Goal: Task Accomplishment & Management: Manage account settings

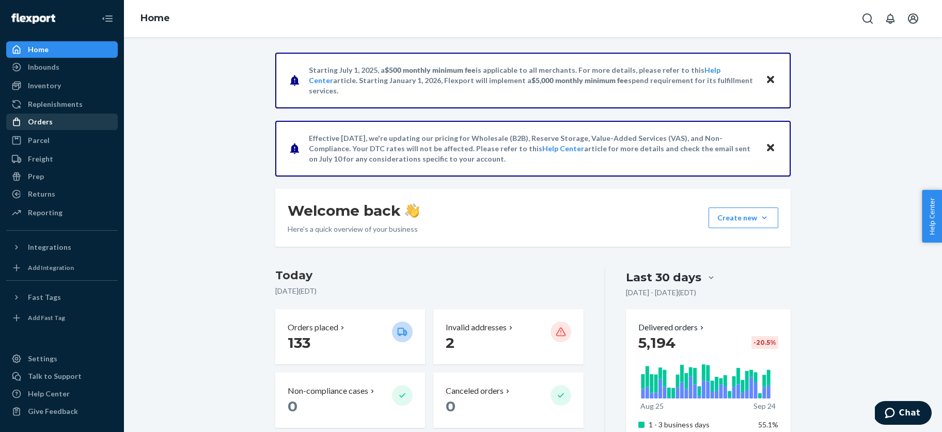
click at [38, 122] on div "Orders" at bounding box center [40, 122] width 25 height 10
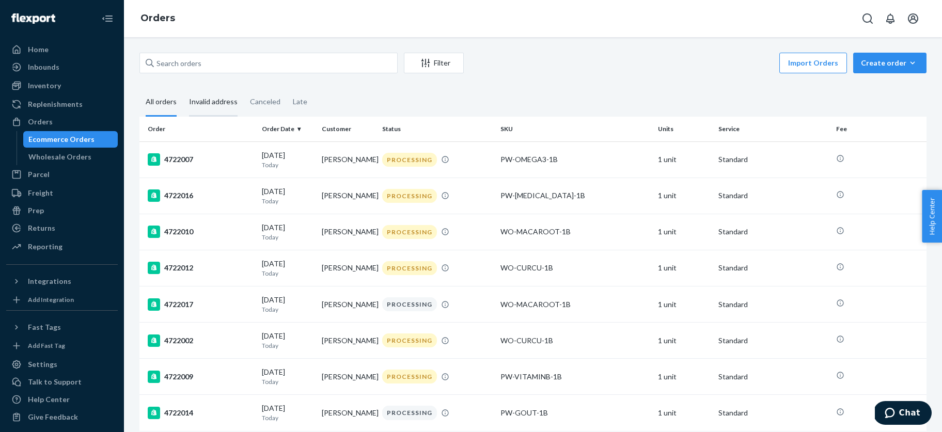
click at [210, 100] on div "Invalid address" at bounding box center [213, 102] width 49 height 28
click at [183, 88] on input "Invalid address" at bounding box center [183, 88] width 0 height 0
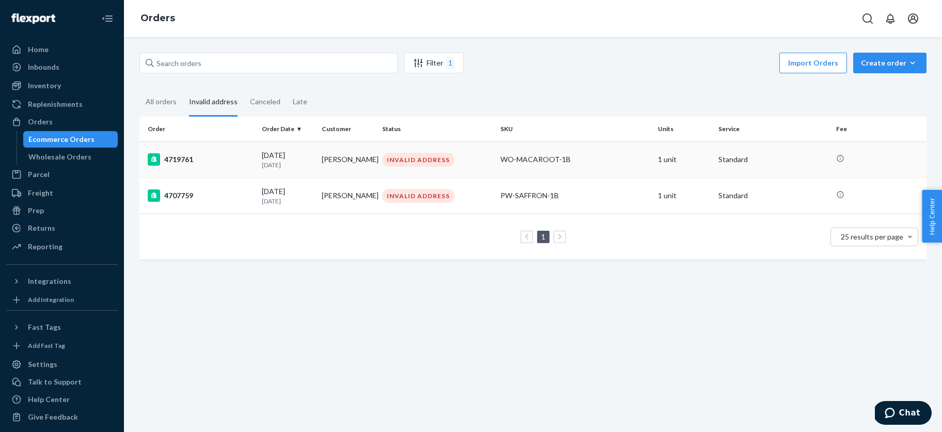
click at [215, 163] on div "4719761" at bounding box center [201, 159] width 106 height 12
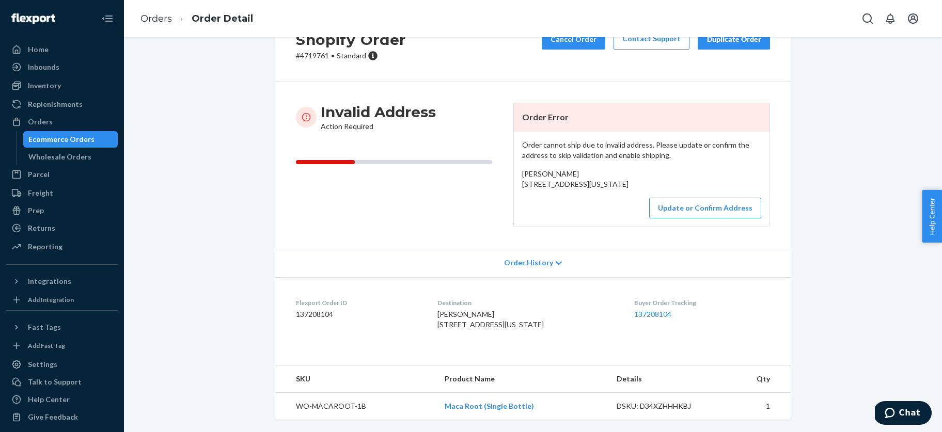
scroll to position [58, 0]
click at [702, 214] on button "Update or Confirm Address" at bounding box center [705, 208] width 112 height 21
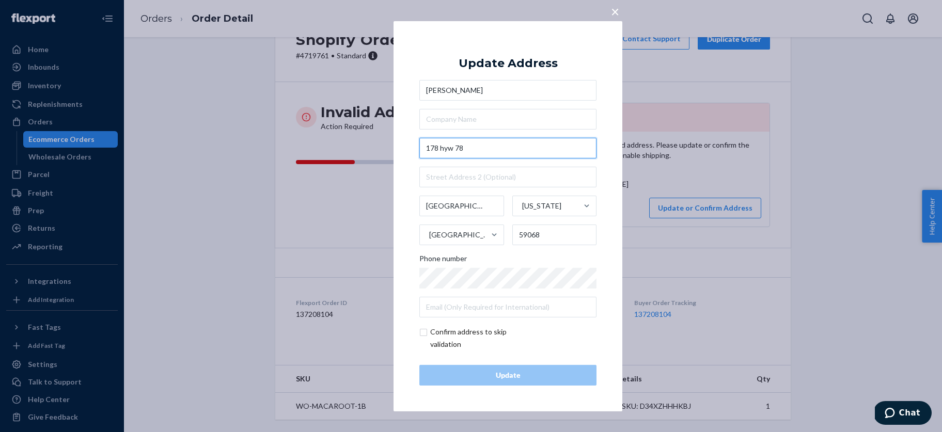
drag, startPoint x: 453, startPoint y: 151, endPoint x: 444, endPoint y: 151, distance: 8.8
click at [444, 151] on input "178 hyw 78" at bounding box center [507, 148] width 177 height 21
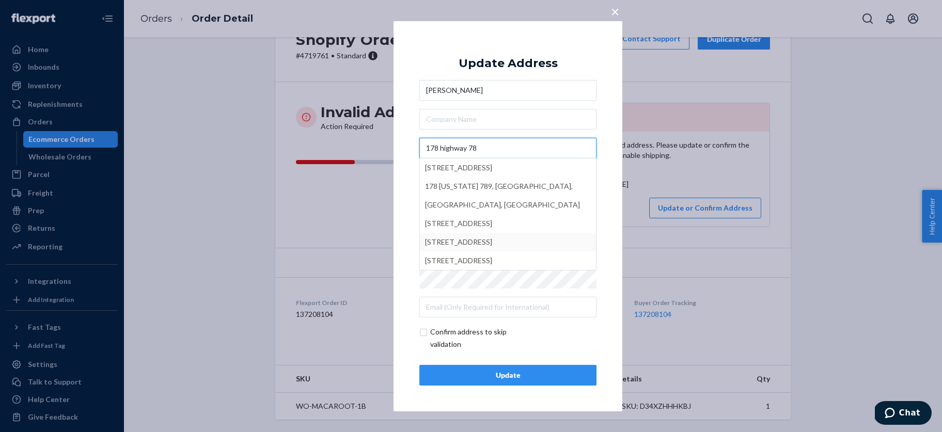
type input "178 highway 78"
click at [515, 373] on div "Update" at bounding box center [508, 375] width 160 height 10
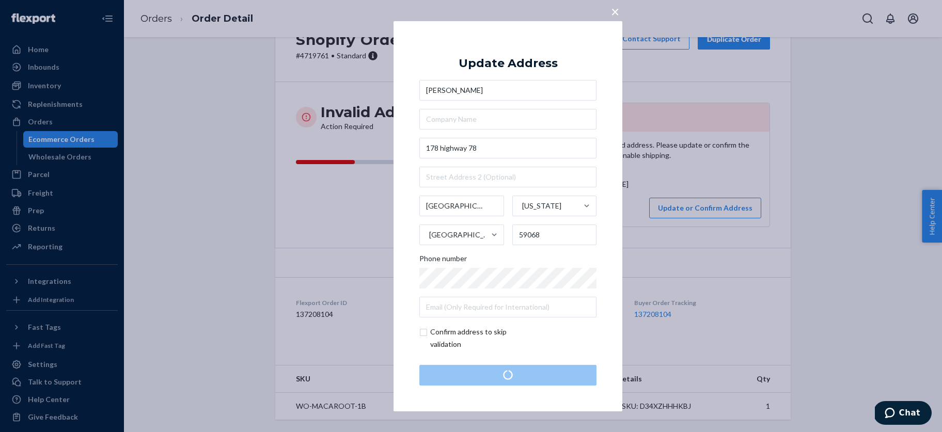
scroll to position [0, 0]
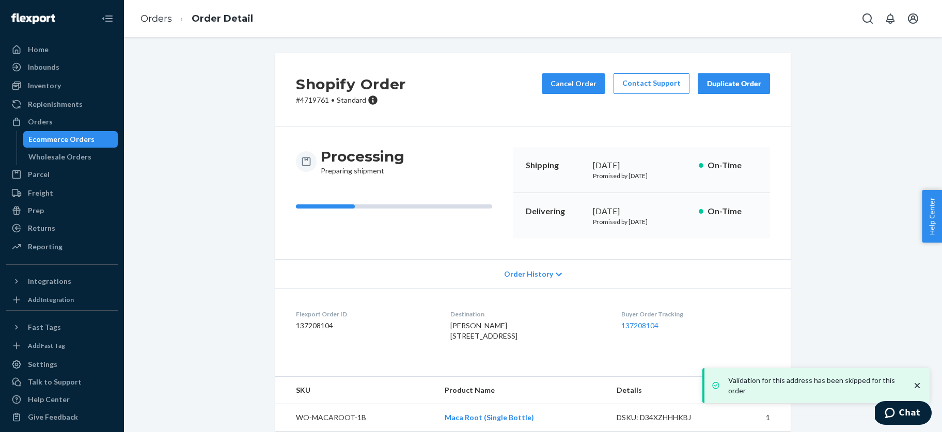
click at [41, 138] on div "Ecommerce Orders" at bounding box center [61, 139] width 66 height 10
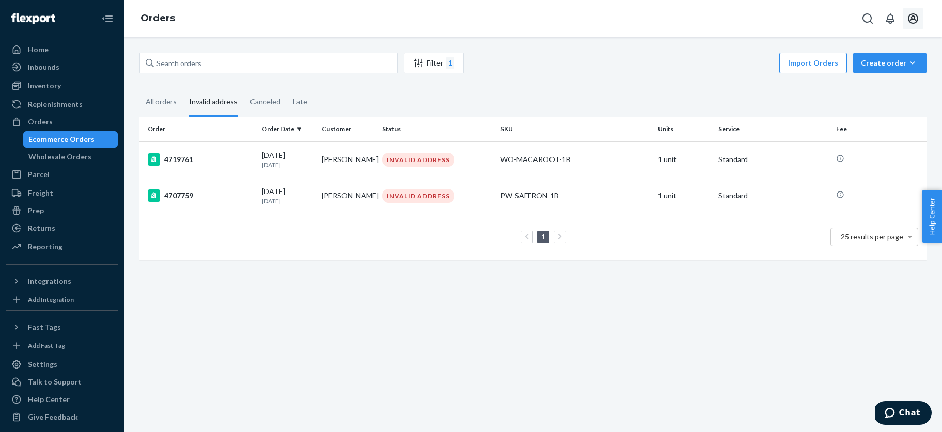
click at [912, 18] on icon "Open account menu" at bounding box center [913, 18] width 12 height 12
click at [850, 101] on div "Log out" at bounding box center [888, 110] width 77 height 19
